Goal: Check status: Check status

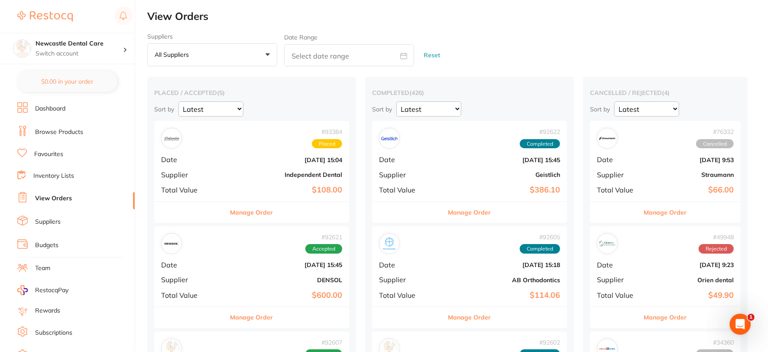
click at [52, 197] on link "View Orders" at bounding box center [53, 198] width 37 height 9
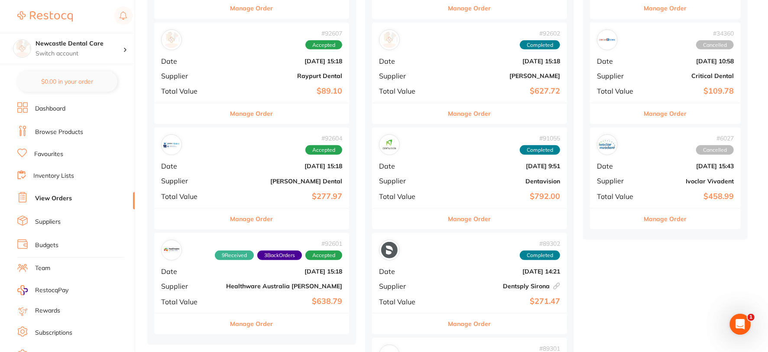
scroll to position [336, 0]
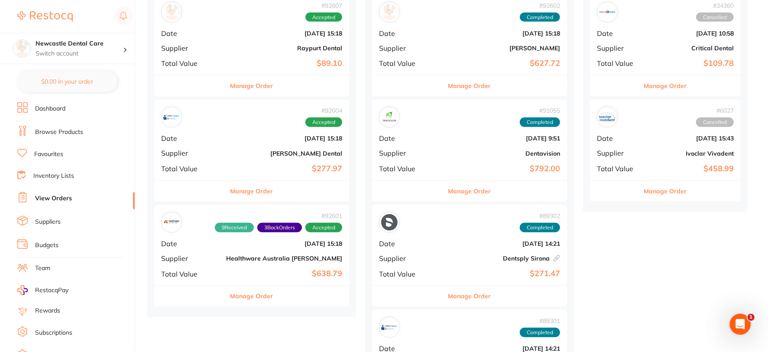
click at [236, 151] on b "[PERSON_NAME] Dental" at bounding box center [284, 153] width 116 height 7
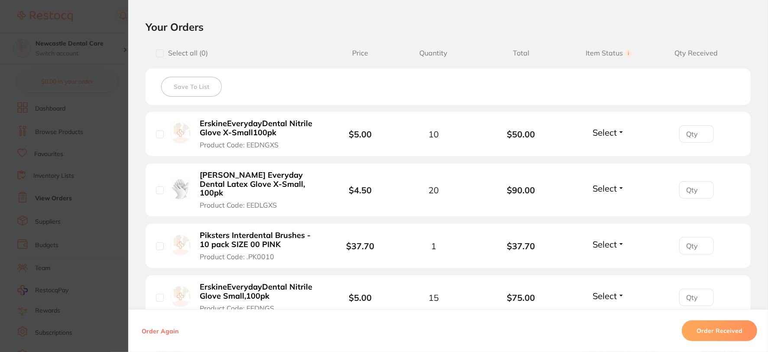
scroll to position [240, 0]
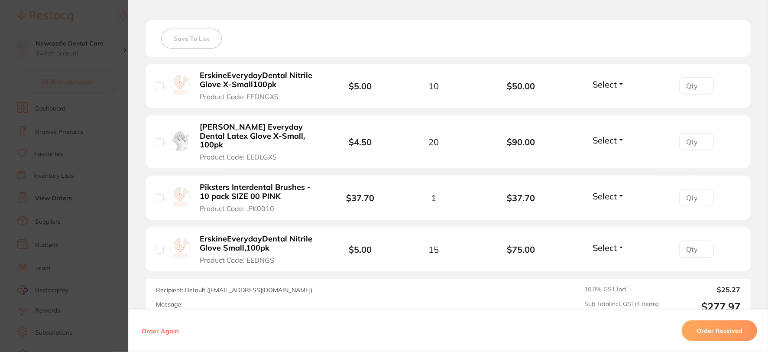
click at [618, 83] on button "Select" at bounding box center [608, 84] width 37 height 11
click at [610, 102] on span "Received" at bounding box center [608, 103] width 22 height 6
drag, startPoint x: 606, startPoint y: 132, endPoint x: 600, endPoint y: 137, distance: 8.1
click at [600, 137] on span "Select" at bounding box center [604, 140] width 24 height 11
click at [600, 155] on span "Received" at bounding box center [608, 158] width 22 height 6
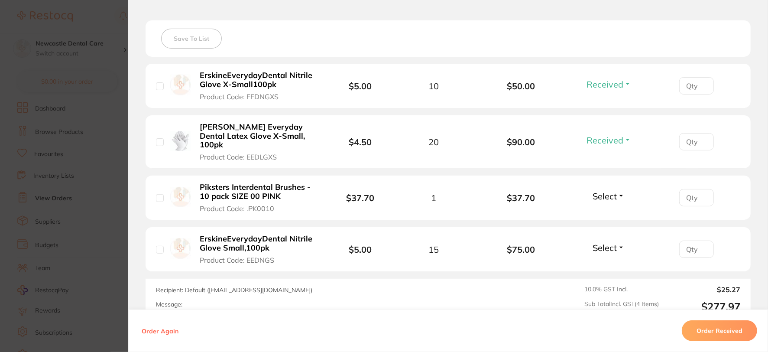
click at [616, 242] on button "Select" at bounding box center [608, 247] width 37 height 11
click at [607, 263] on span "Received" at bounding box center [608, 266] width 22 height 6
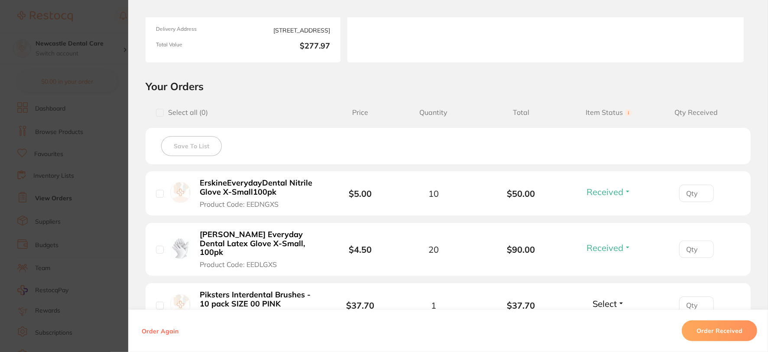
scroll to position [0, 0]
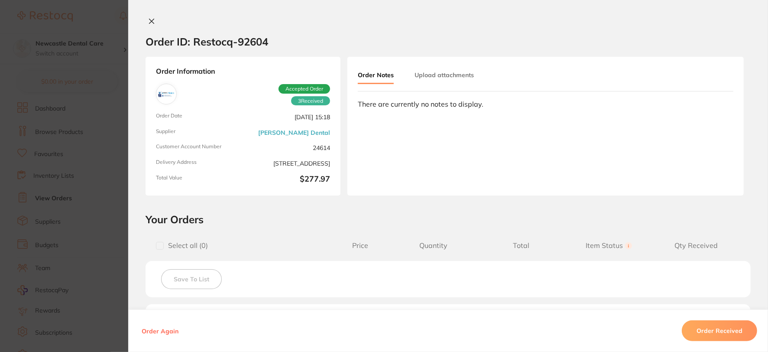
click at [150, 22] on icon at bounding box center [151, 21] width 7 height 7
